Goal: Task Accomplishment & Management: Complete application form

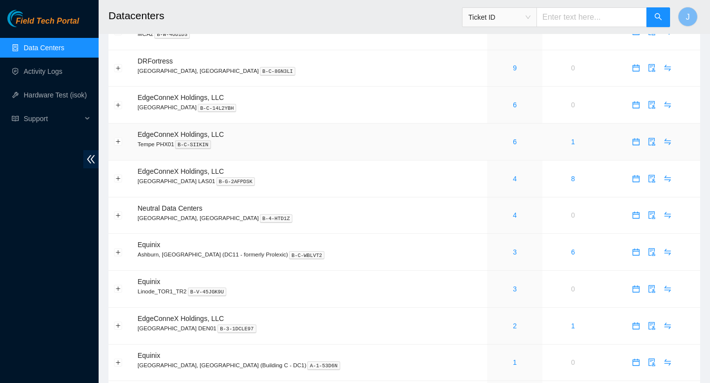
scroll to position [238, 0]
click at [492, 257] on div "3" at bounding box center [514, 251] width 44 height 11
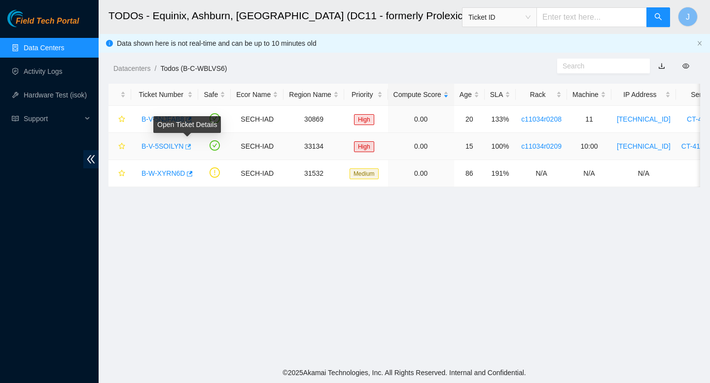
click at [188, 148] on icon "button" at bounding box center [187, 146] width 7 height 7
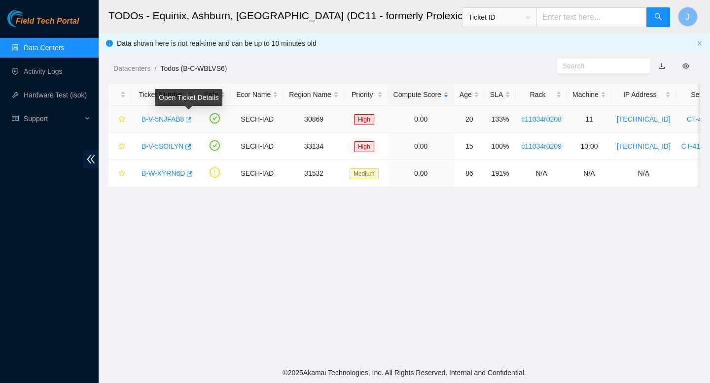
click at [192, 121] on icon "button" at bounding box center [189, 119] width 6 height 5
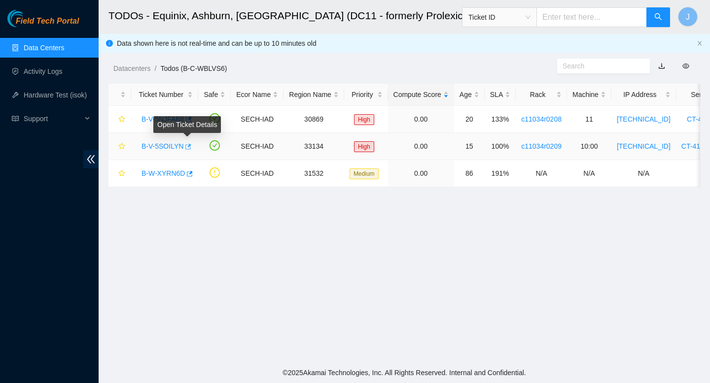
click at [190, 147] on icon "button" at bounding box center [187, 146] width 7 height 7
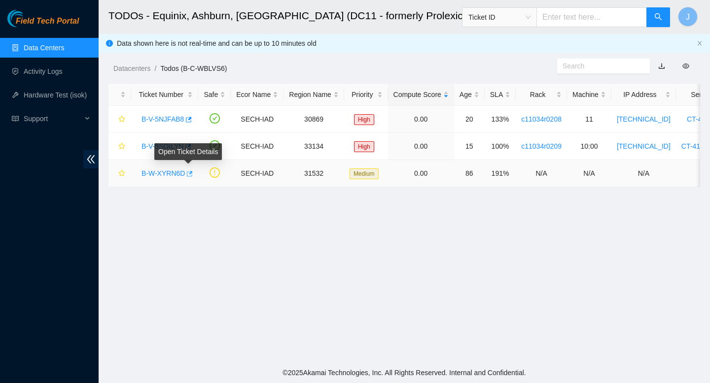
click at [189, 173] on icon "button" at bounding box center [188, 174] width 7 height 7
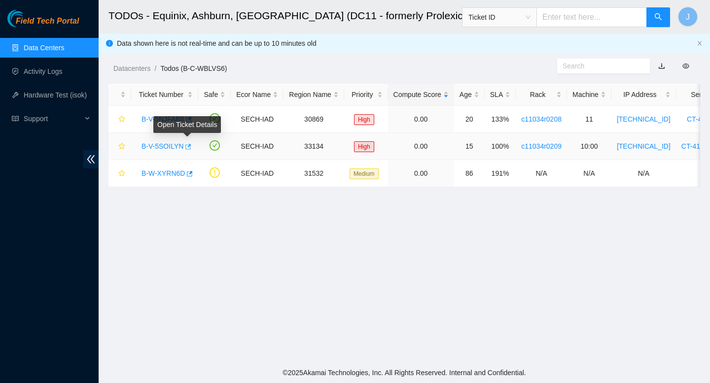
click at [190, 147] on icon "button" at bounding box center [187, 146] width 7 height 7
click at [192, 122] on icon "button" at bounding box center [189, 119] width 6 height 5
click at [191, 173] on icon "button" at bounding box center [190, 173] width 6 height 5
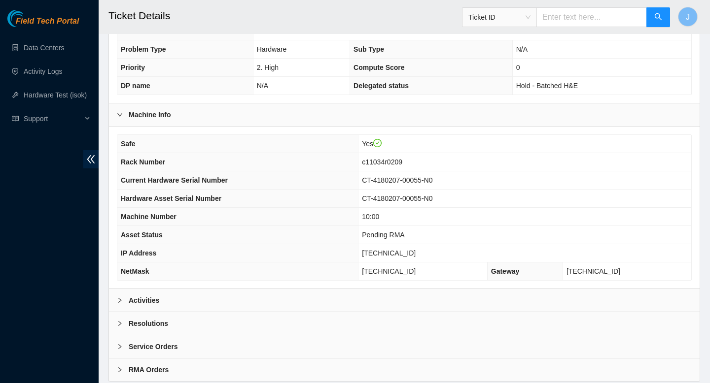
scroll to position [231, 0]
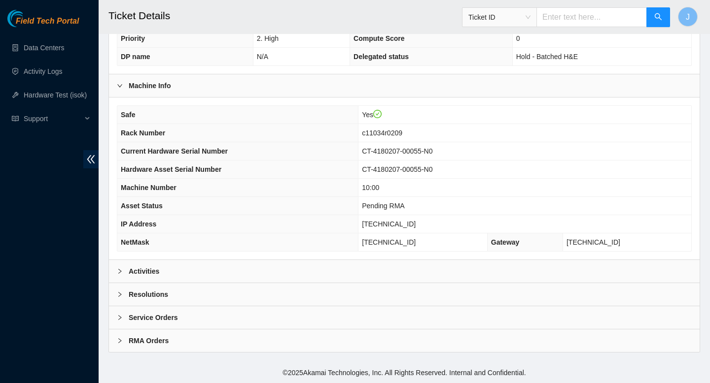
click at [420, 261] on div "Activities" at bounding box center [404, 271] width 590 height 23
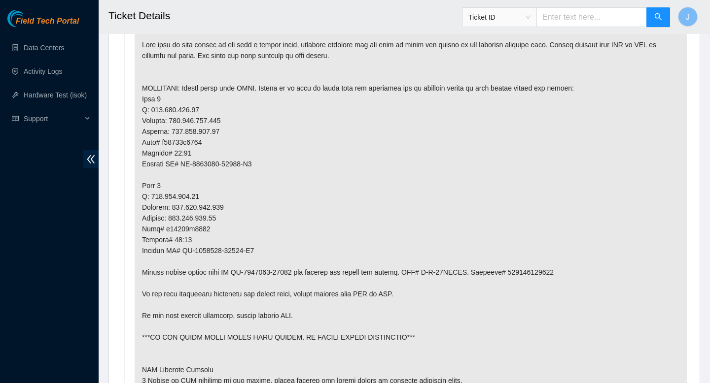
scroll to position [512, 0]
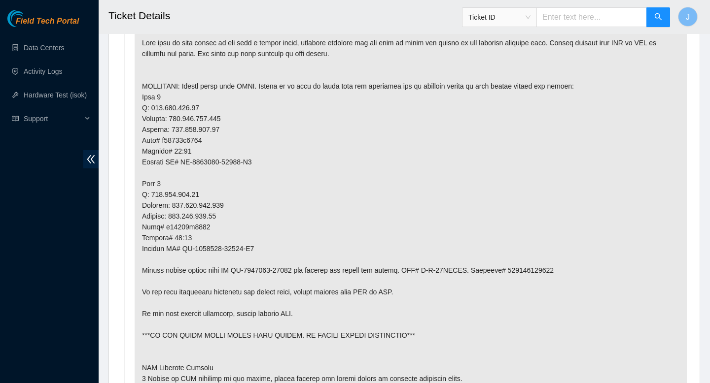
click at [553, 269] on p at bounding box center [411, 221] width 552 height 383
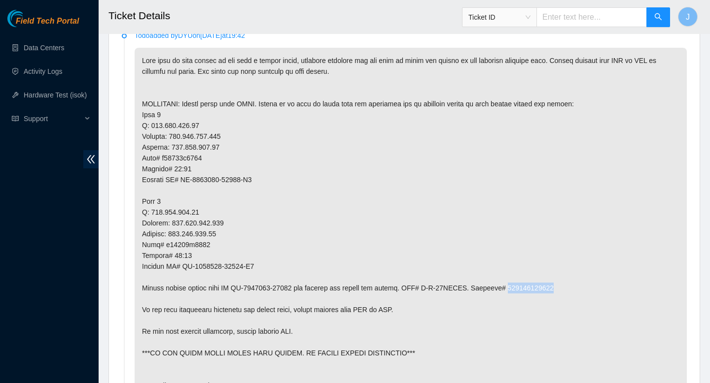
copy p "414739615164"
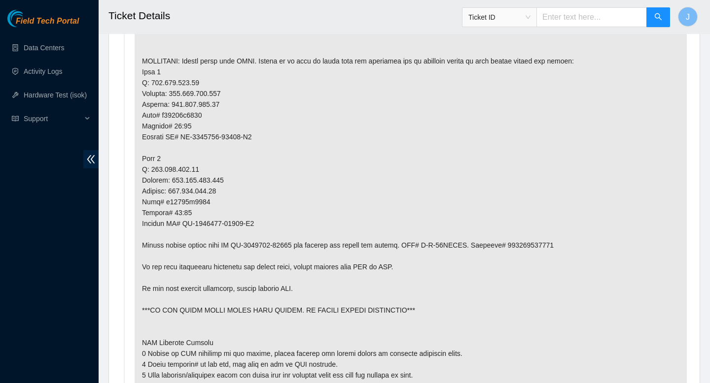
scroll to position [534, 0]
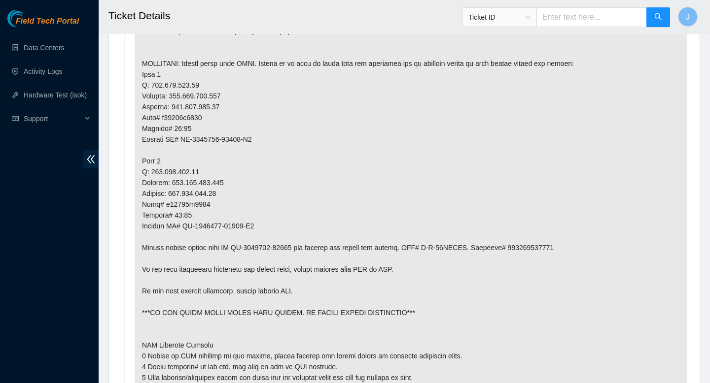
click at [547, 248] on p at bounding box center [411, 198] width 552 height 383
copy p "414739615164"
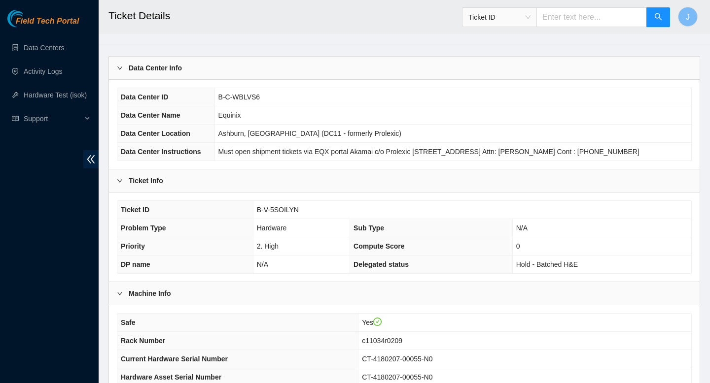
scroll to position [24, 0]
drag, startPoint x: 304, startPoint y: 209, endPoint x: 246, endPoint y: 208, distance: 58.2
click at [246, 208] on tr "Ticket ID B-V-5SOILYN" at bounding box center [404, 210] width 574 height 18
copy tr "B-V-5SOILYN"
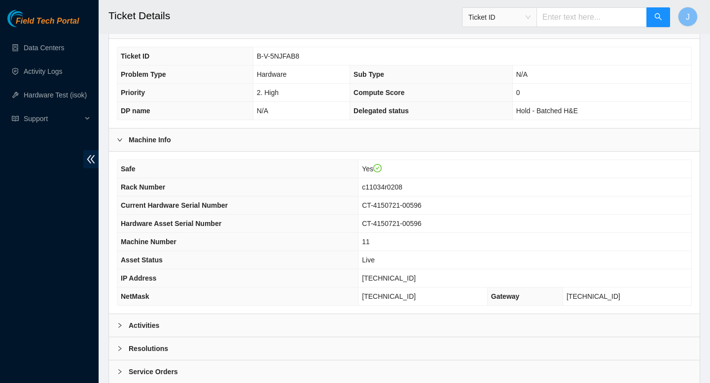
scroll to position [231, 0]
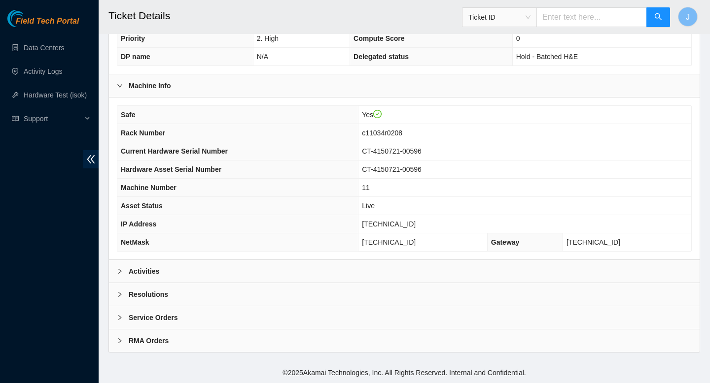
click at [332, 271] on div "Activities" at bounding box center [404, 271] width 590 height 23
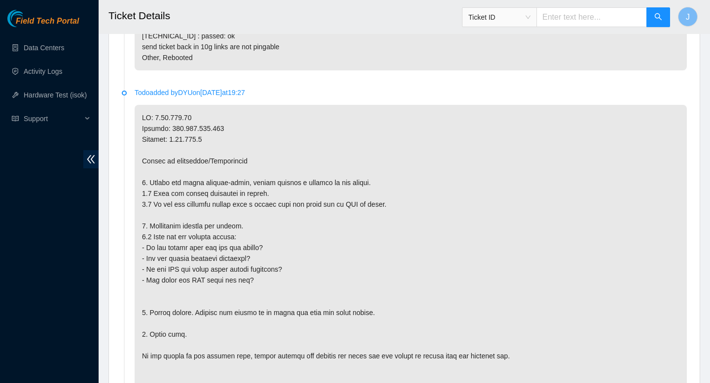
scroll to position [1349, 0]
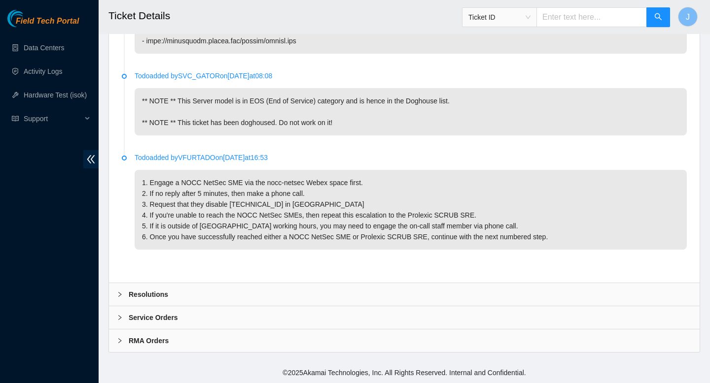
click at [262, 300] on div "Resolutions" at bounding box center [404, 294] width 590 height 23
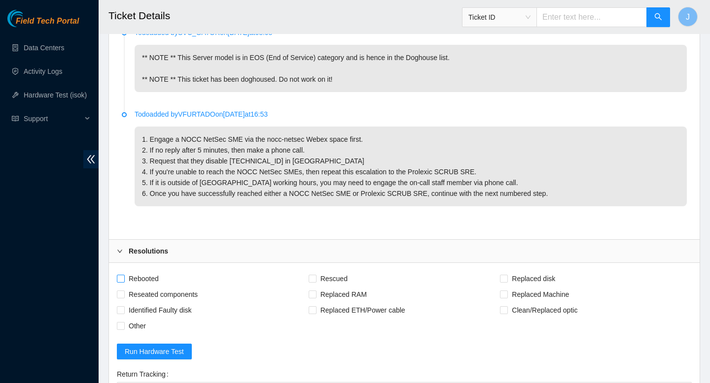
click at [121, 282] on input "Rebooted" at bounding box center [120, 278] width 7 height 7
checkbox input "true"
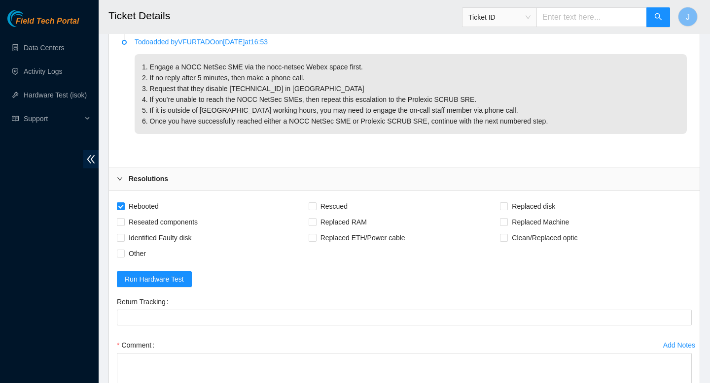
scroll to position [1432, 0]
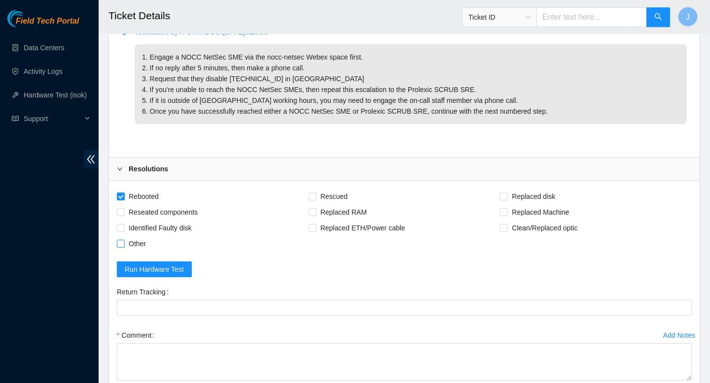
click at [119, 247] on input "Other" at bounding box center [120, 243] width 7 height 7
checkbox input "true"
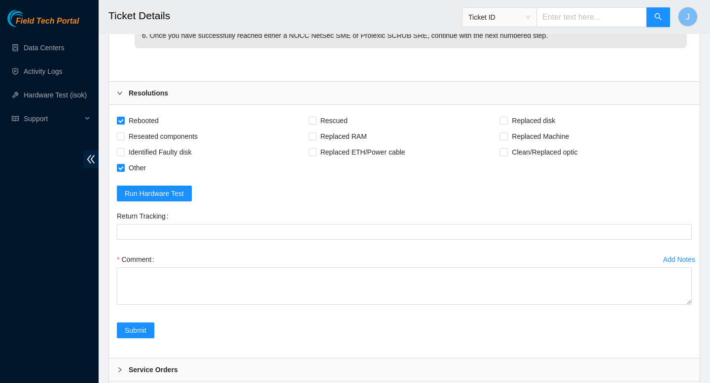
scroll to position [1517, 0]
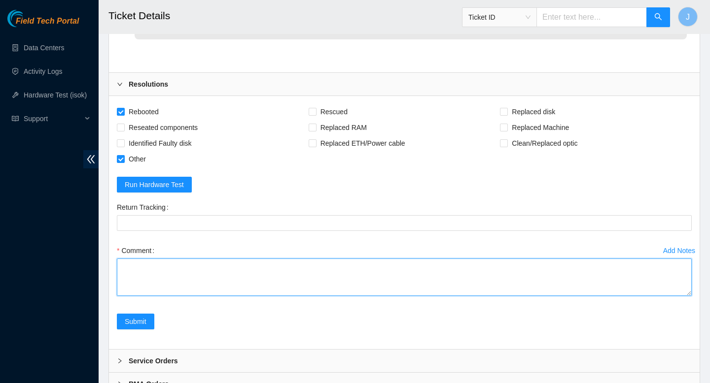
click at [230, 296] on textarea "Comment" at bounding box center [404, 277] width 575 height 37
paste textarea "[clalinde@lsg-nocc1 ~]$ isok 2.17.192.40 Running tests...S.rSSSSsS The followin…"
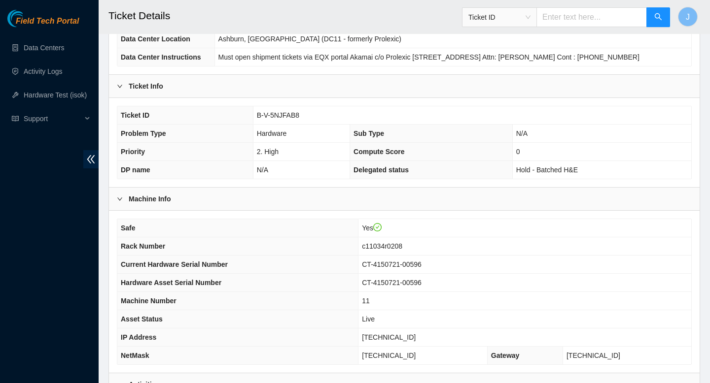
scroll to position [119, 0]
type textarea "verified SN worked with Prolexic chat to obtain 10g link status [clalinde@lsg-n…"
drag, startPoint x: 423, startPoint y: 336, endPoint x: 357, endPoint y: 341, distance: 66.2
click at [357, 341] on tr "IP Address 2.17.192.40" at bounding box center [404, 337] width 574 height 18
copy tr "[TECHNICAL_ID]"
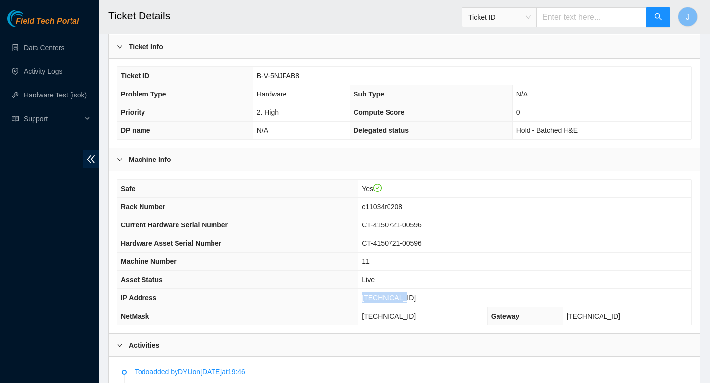
scroll to position [126, 0]
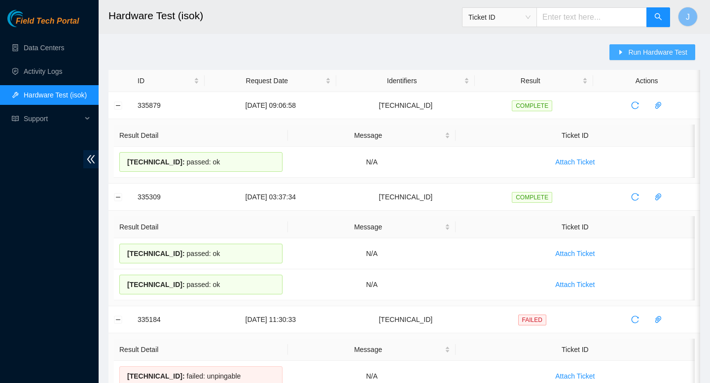
click at [656, 53] on span "Run Hardware Test" at bounding box center [657, 52] width 59 height 11
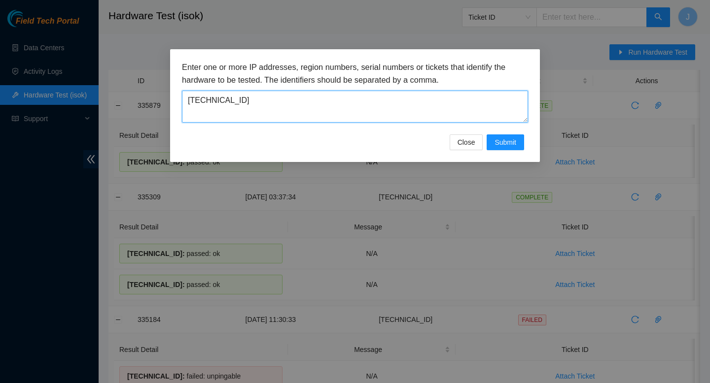
click at [383, 107] on textarea "[TECHNICAL_ID]" at bounding box center [355, 107] width 346 height 32
paste textarea
type textarea "[TECHNICAL_ID]"
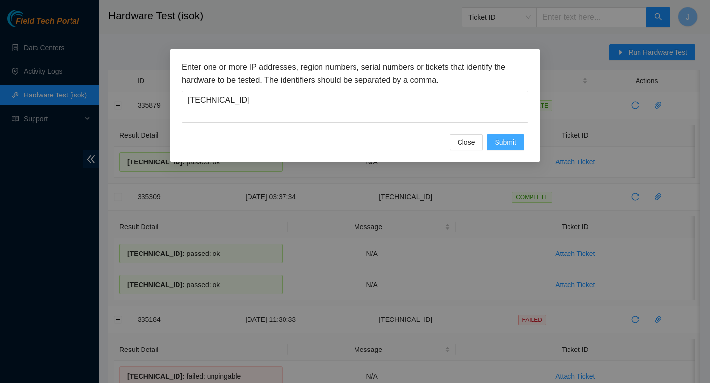
click at [507, 141] on span "Submit" at bounding box center [505, 142] width 22 height 11
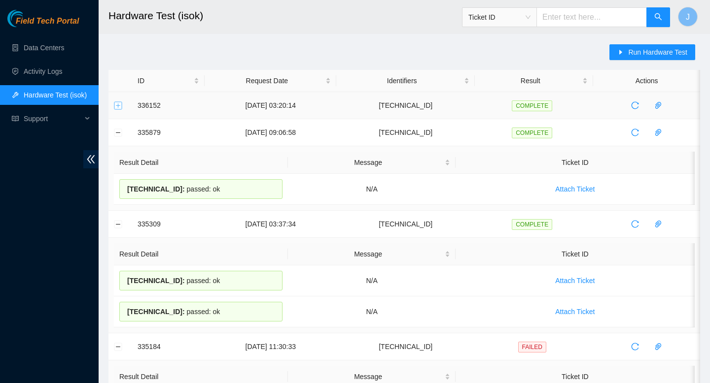
click at [118, 104] on button "Expand row" at bounding box center [118, 106] width 8 height 8
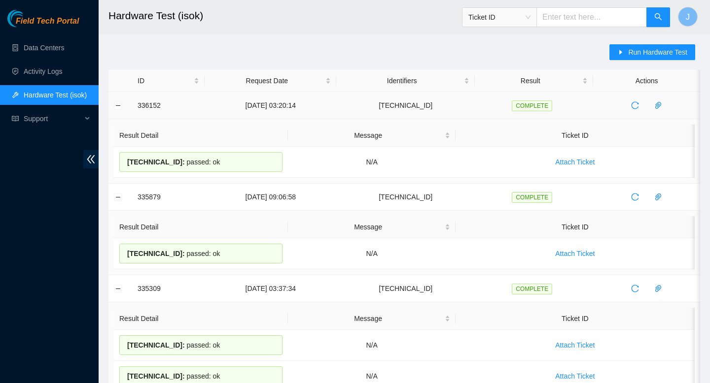
drag, startPoint x: 232, startPoint y: 169, endPoint x: 126, endPoint y: 106, distance: 123.3
copy tbody "336152 12-09-2025 03:20:14 2.17.192.40 COMPLETE Result Detail Message Ticket ID…"
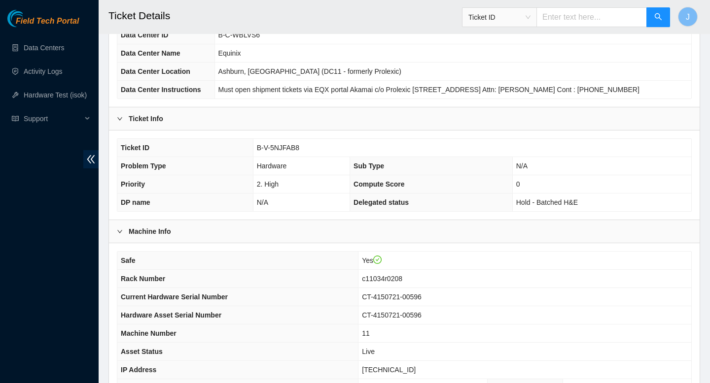
scroll to position [231, 0]
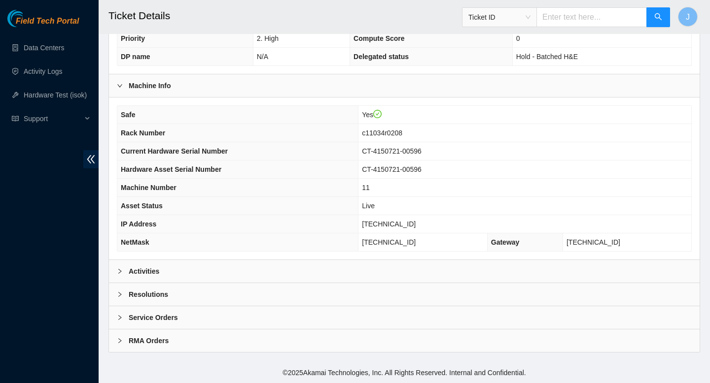
click at [333, 269] on div "Activities" at bounding box center [404, 271] width 590 height 23
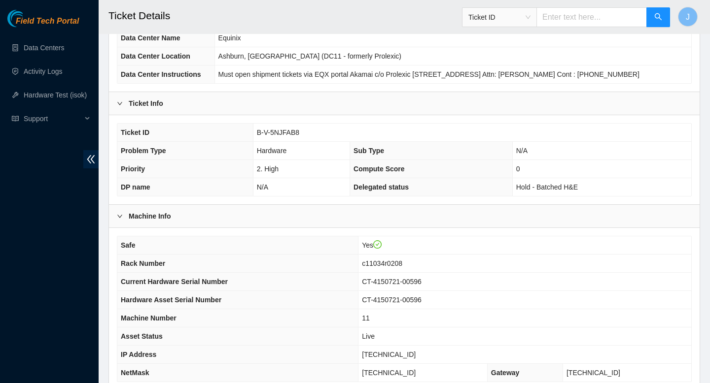
scroll to position [0, 0]
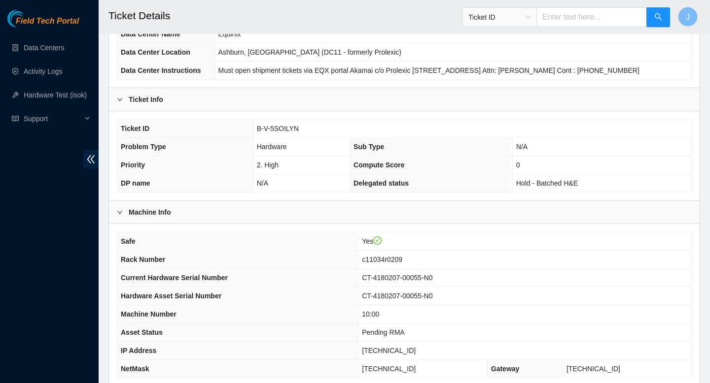
scroll to position [231, 0]
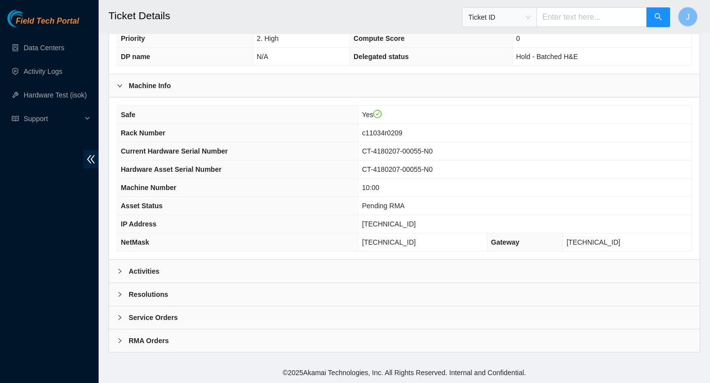
click at [239, 275] on div "Activities" at bounding box center [404, 271] width 590 height 23
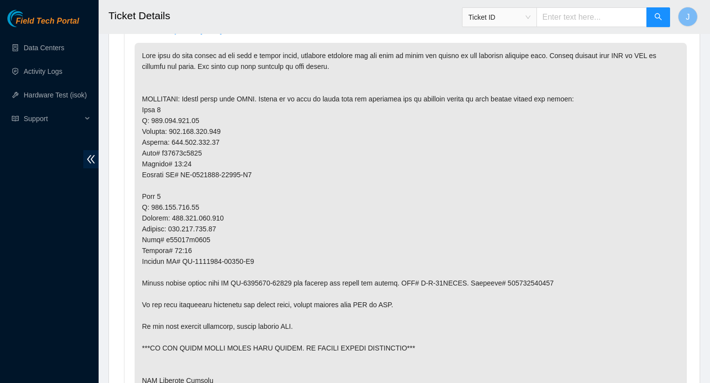
scroll to position [506, 0]
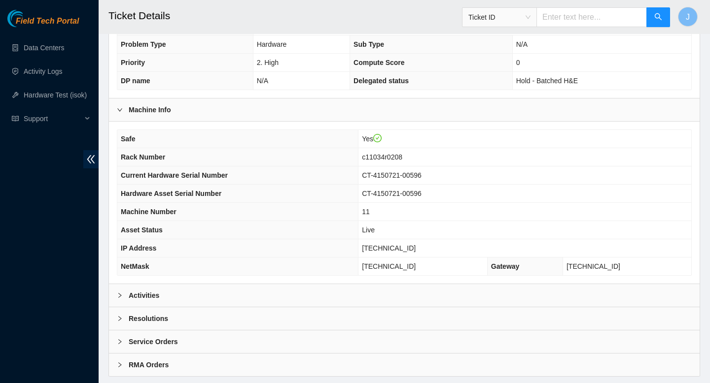
scroll to position [231, 0]
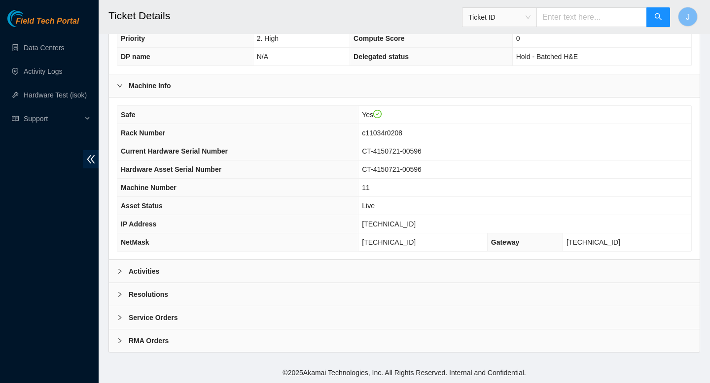
click at [362, 274] on div "Activities" at bounding box center [404, 271] width 590 height 23
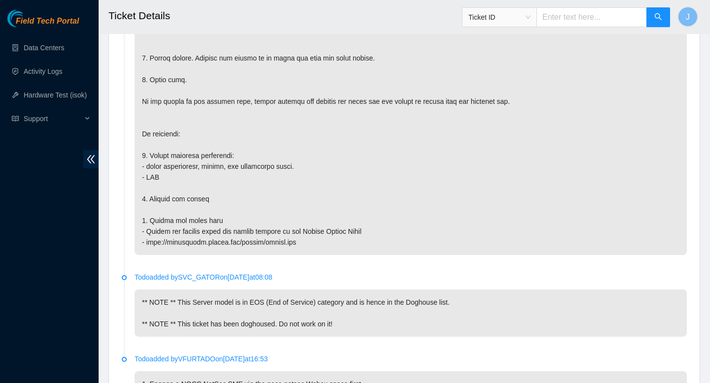
scroll to position [1349, 0]
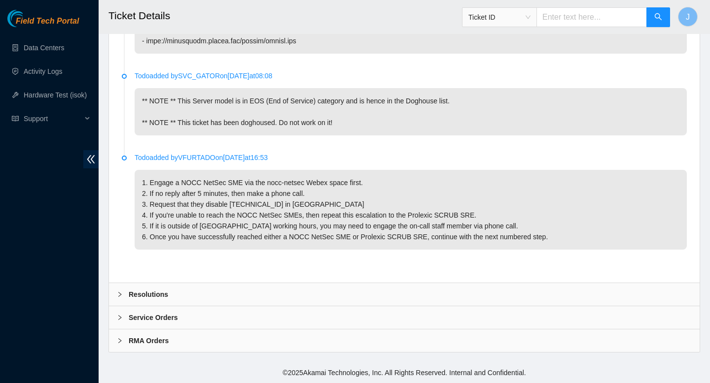
click at [342, 285] on div "Resolutions" at bounding box center [404, 294] width 590 height 23
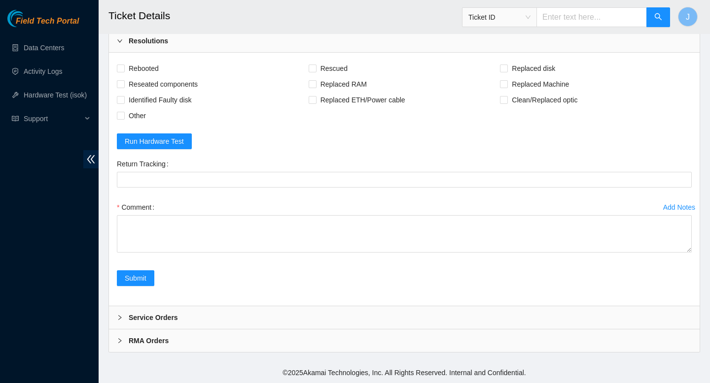
scroll to position [1603, 0]
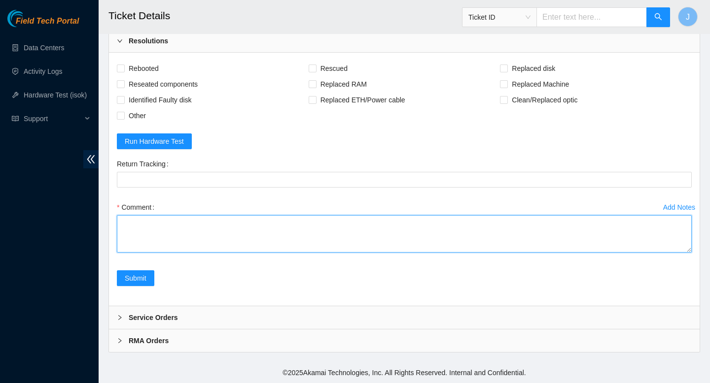
click at [361, 239] on textarea "Comment" at bounding box center [404, 233] width 575 height 37
paste textarea "[clalinde@lsg-nocc1 ~]$ isok [TECHNICAL_ID] Running tests...S.rSSSSsS The follo…"
paste textarea "336152 [DATE] 03:20:14 [TECHNICAL_ID] COMPLETE Result Detail Message Ticket ID …"
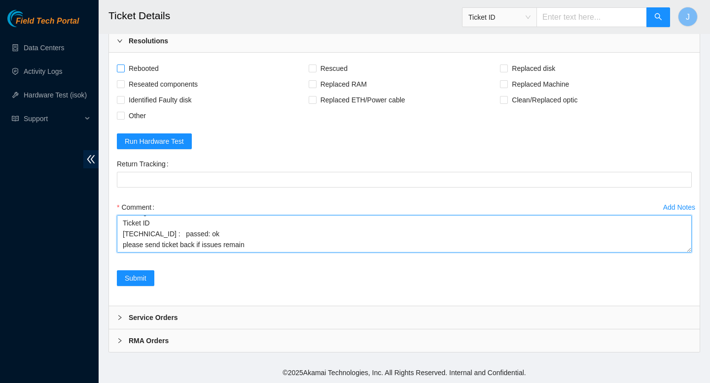
type textarea "verfied SN worked with Prolexic team to get 10g link status [clalinde@lsg-nocc1…"
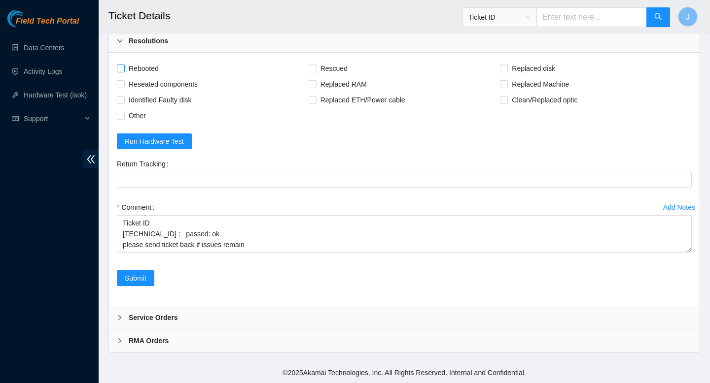
click at [120, 69] on input "Rebooted" at bounding box center [120, 68] width 7 height 7
checkbox input "true"
click at [122, 116] on input "Other" at bounding box center [120, 115] width 7 height 7
checkbox input "true"
click at [119, 83] on input "Reseated components" at bounding box center [120, 83] width 7 height 7
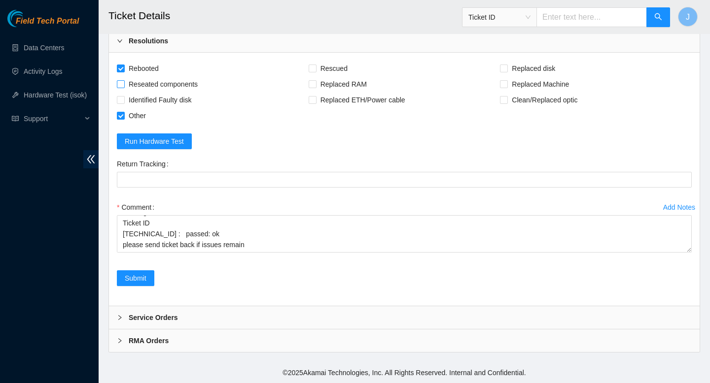
checkbox input "true"
click at [141, 278] on span "Submit" at bounding box center [136, 278] width 22 height 11
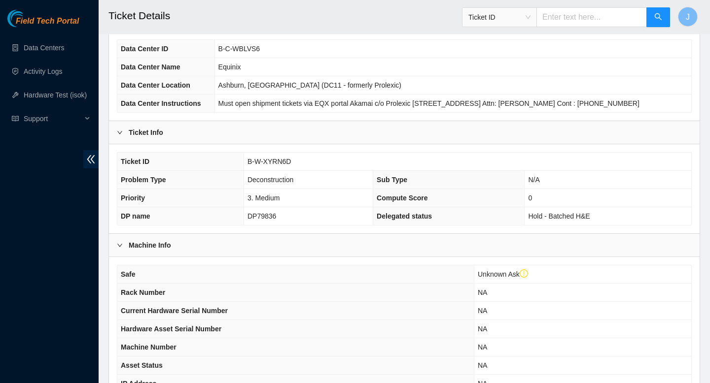
scroll to position [98, 0]
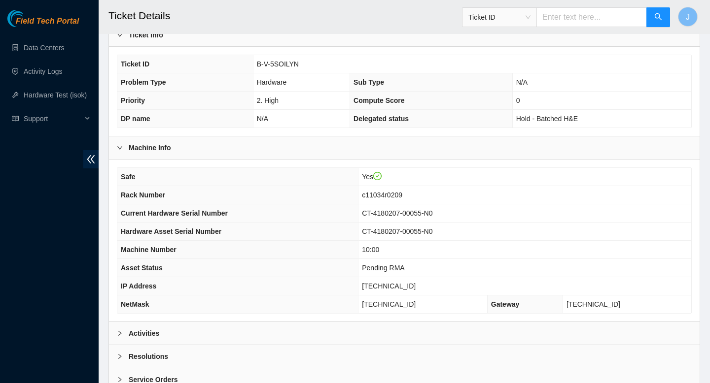
scroll to position [231, 0]
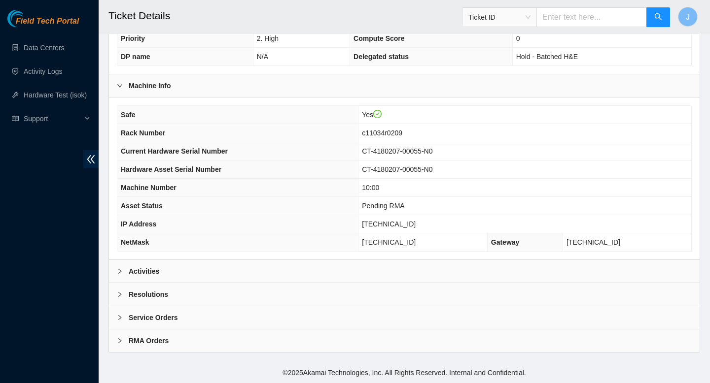
click at [240, 272] on div "Activities" at bounding box center [404, 271] width 590 height 23
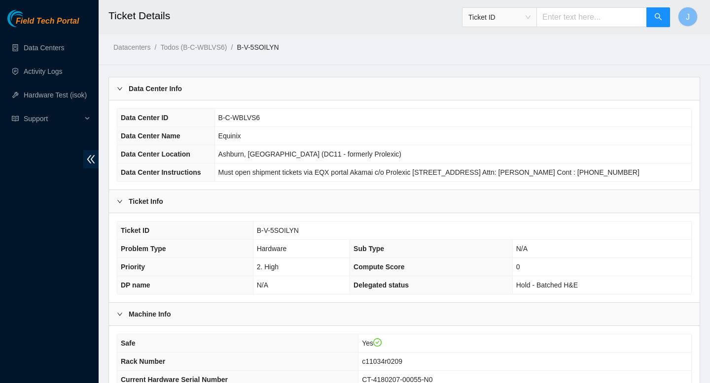
scroll to position [0, 0]
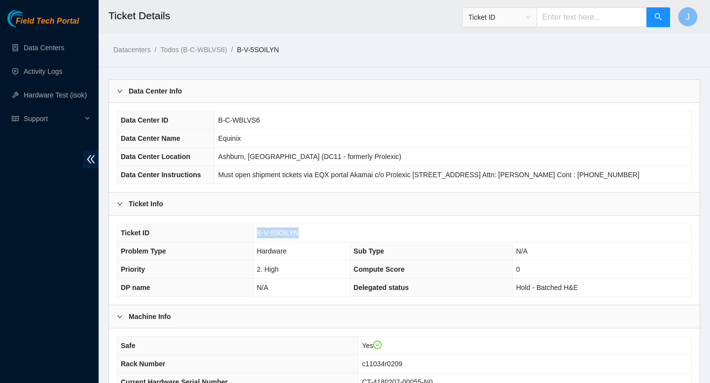
drag, startPoint x: 302, startPoint y: 234, endPoint x: 228, endPoint y: 234, distance: 74.4
click at [228, 234] on tr "Ticket ID B-V-5SOILYN" at bounding box center [404, 233] width 574 height 18
copy tr "B-V-5SOILYN"
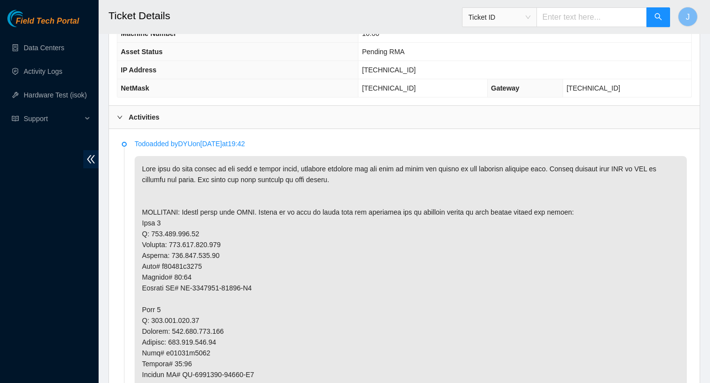
scroll to position [381, 0]
